Goal: Find specific page/section: Find specific page/section

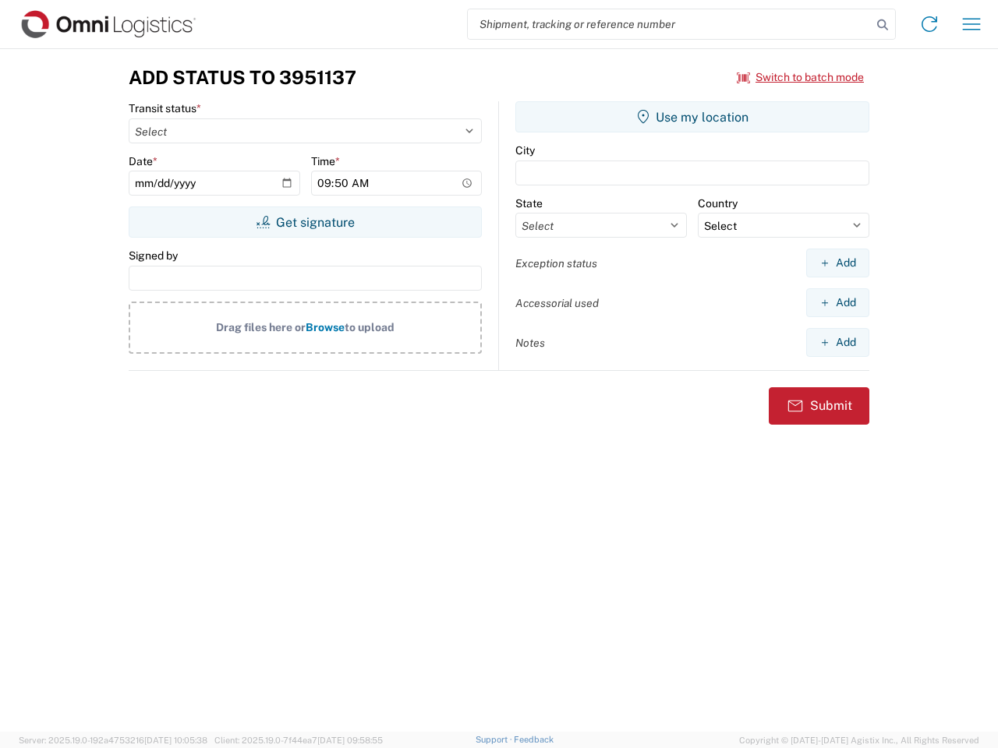
click at [670, 24] on input "search" at bounding box center [670, 24] width 404 height 30
click at [882, 25] on icon at bounding box center [882, 25] width 22 height 22
click at [929, 24] on icon at bounding box center [929, 24] width 25 height 25
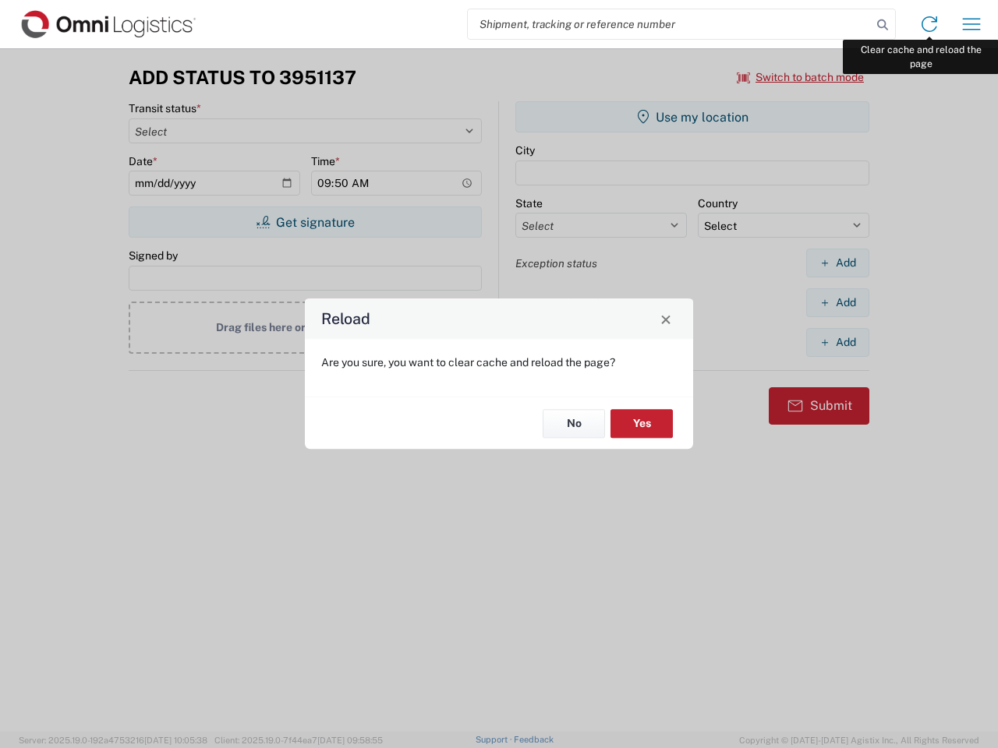
click at [971, 24] on div "Reload Are you sure, you want to clear cache and reload the page? No Yes" at bounding box center [499, 374] width 998 height 748
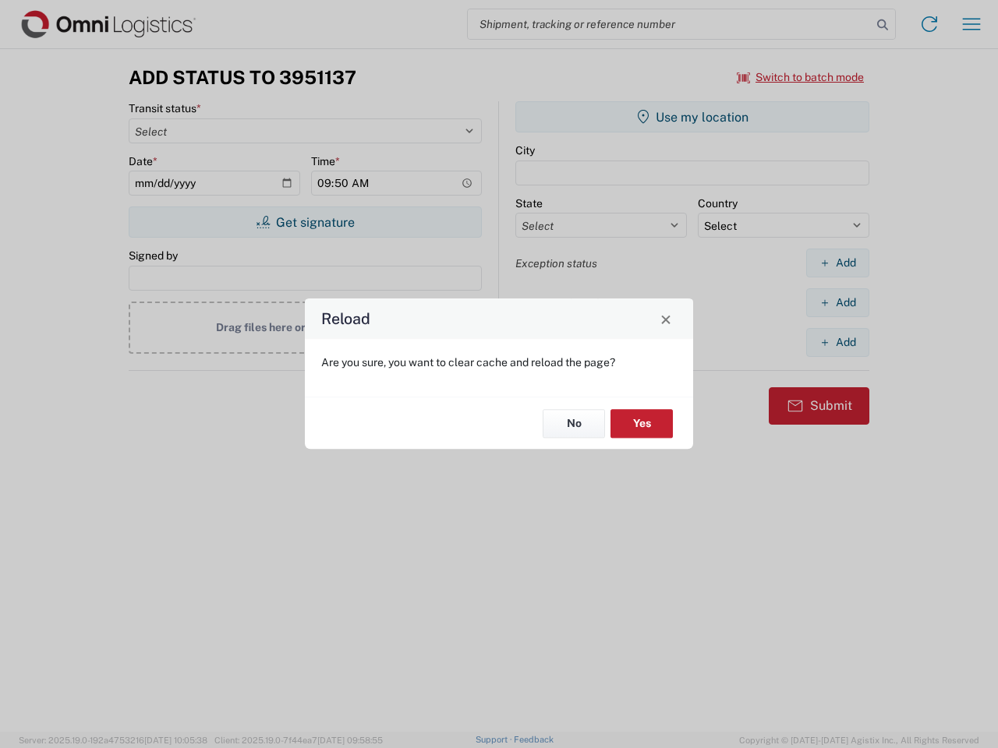
click at [800, 77] on div "Reload Are you sure, you want to clear cache and reload the page? No Yes" at bounding box center [499, 374] width 998 height 748
click at [305, 222] on div "Reload Are you sure, you want to clear cache and reload the page? No Yes" at bounding box center [499, 374] width 998 height 748
click at [692, 117] on div "Reload Are you sure, you want to clear cache and reload the page? No Yes" at bounding box center [499, 374] width 998 height 748
click at [837, 263] on div "Reload Are you sure, you want to clear cache and reload the page? No Yes" at bounding box center [499, 374] width 998 height 748
click at [837, 302] on div "Reload Are you sure, you want to clear cache and reload the page? No Yes" at bounding box center [499, 374] width 998 height 748
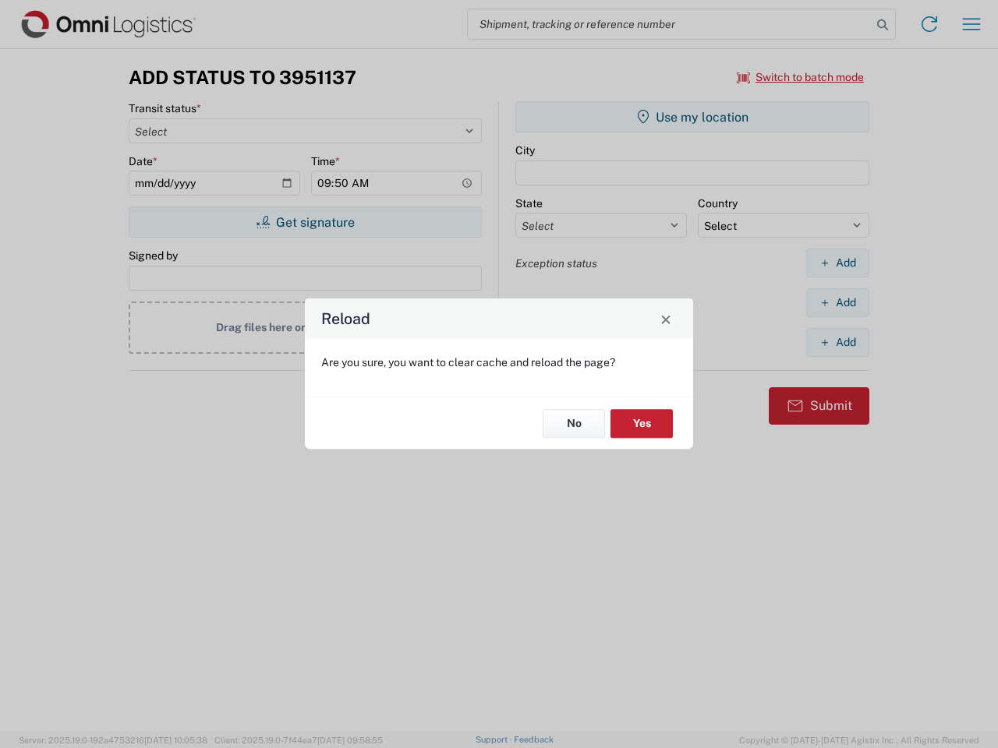
click at [837, 342] on div "Reload Are you sure, you want to clear cache and reload the page? No Yes" at bounding box center [499, 374] width 998 height 748
